Goal: Task Accomplishment & Management: Use online tool/utility

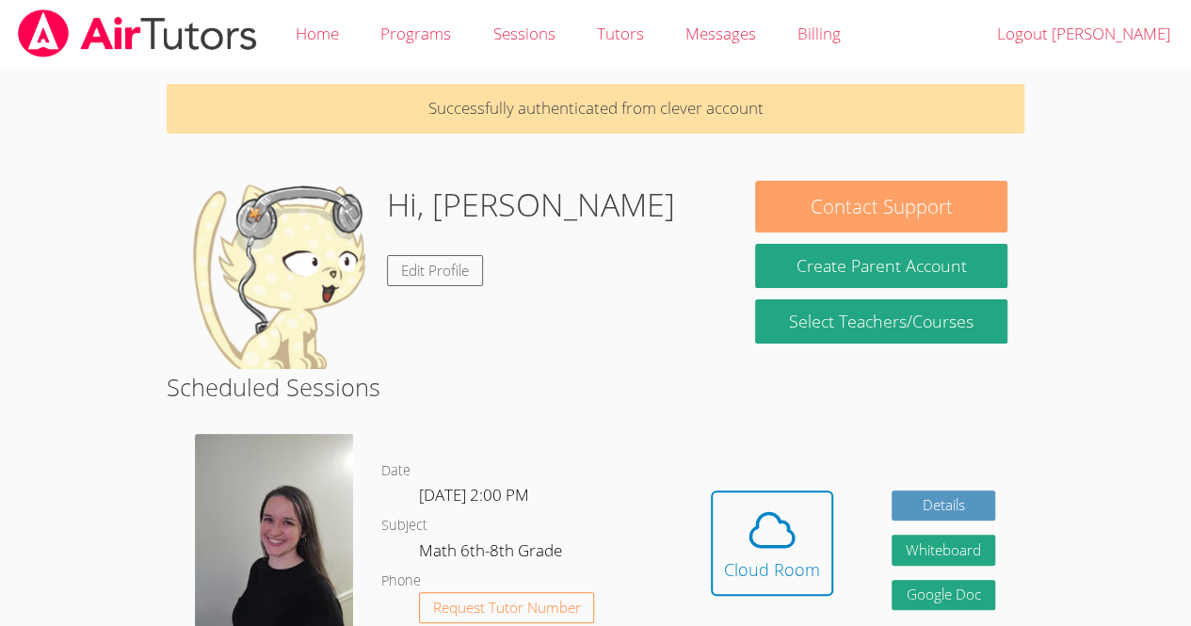
click at [953, 207] on button "Contact Support" at bounding box center [880, 207] width 251 height 52
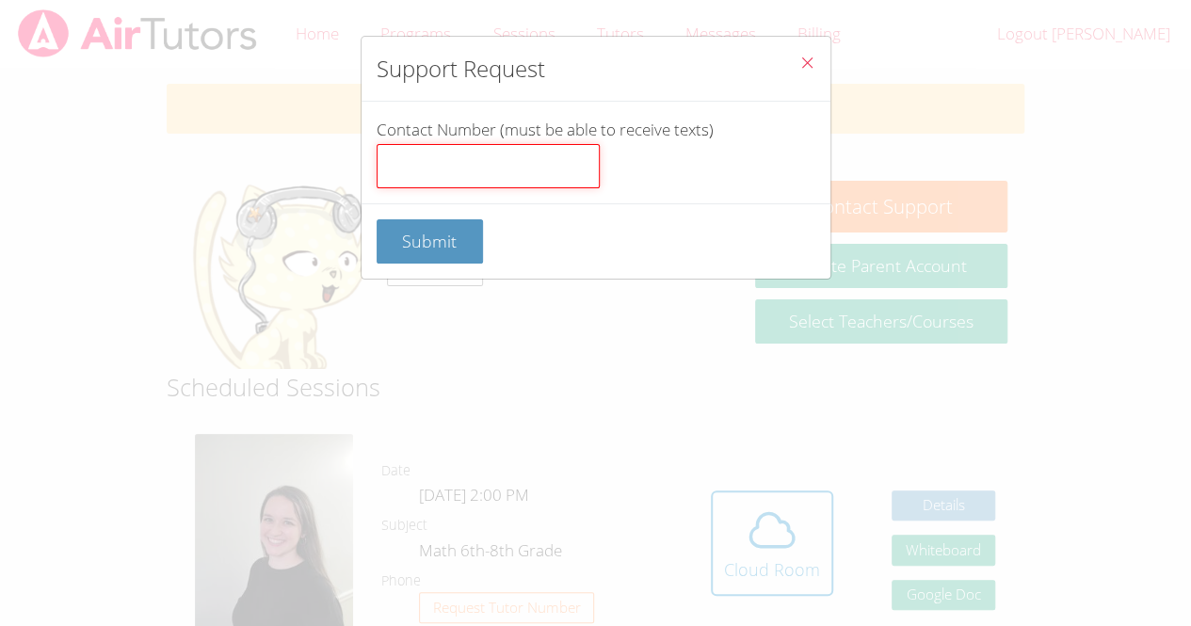
click at [517, 176] on input "Contact Number (must be able to receive texts)" at bounding box center [488, 166] width 223 height 45
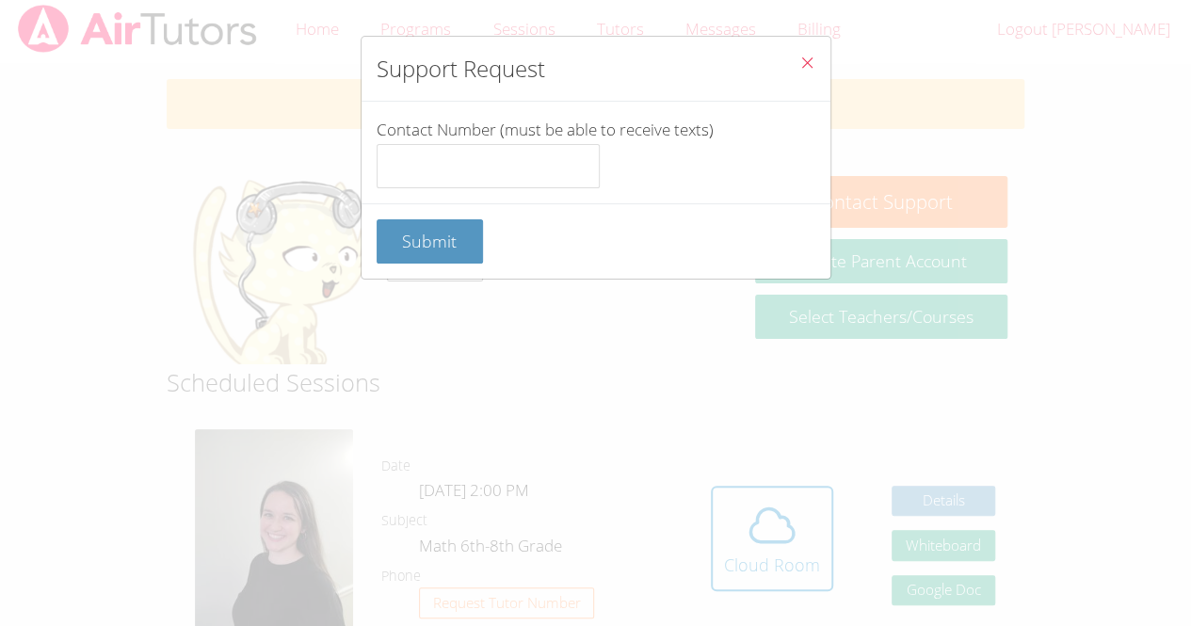
click at [799, 68] on icon "Close" at bounding box center [807, 63] width 16 height 16
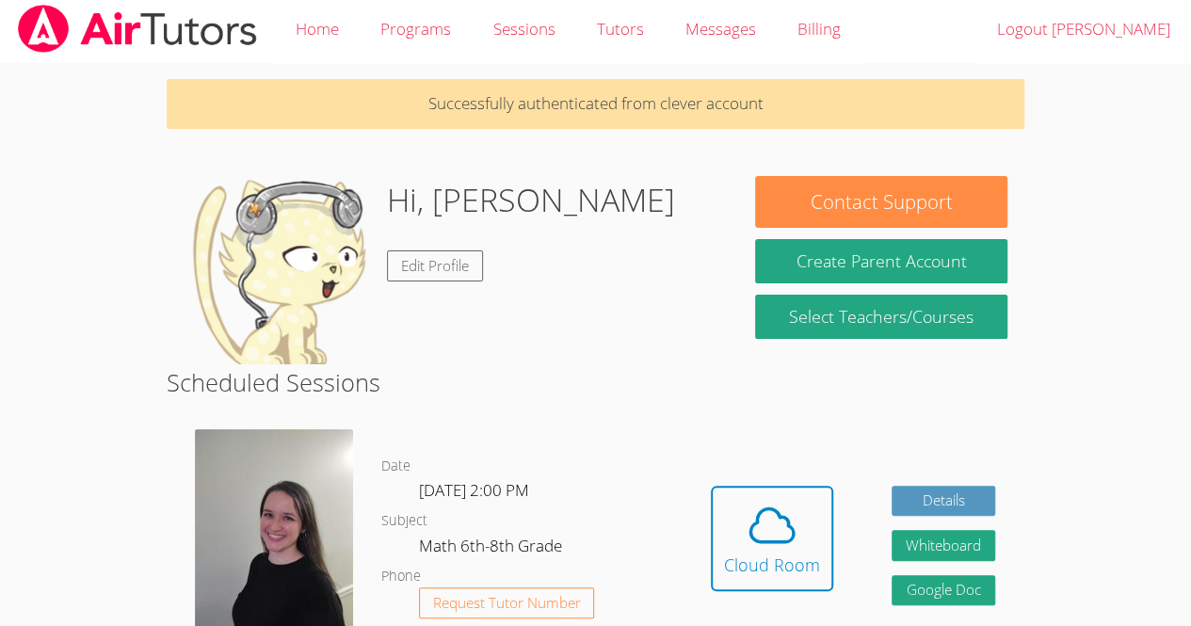
click at [945, 192] on button "Contact Support" at bounding box center [880, 202] width 251 height 52
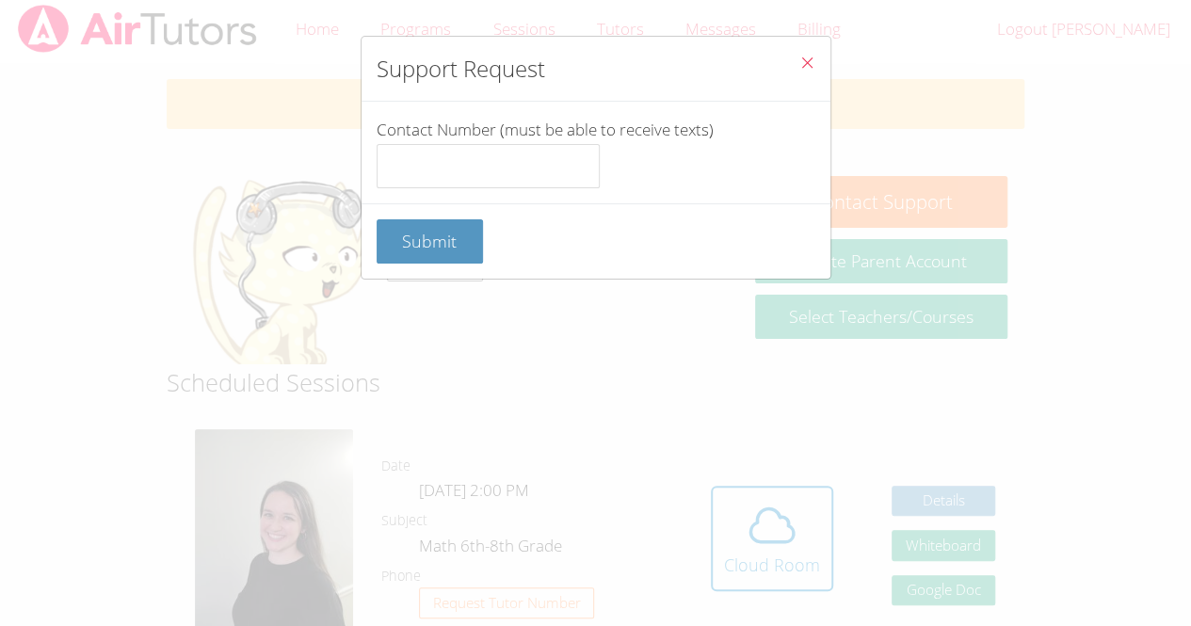
click at [799, 68] on icon "Close" at bounding box center [807, 63] width 16 height 16
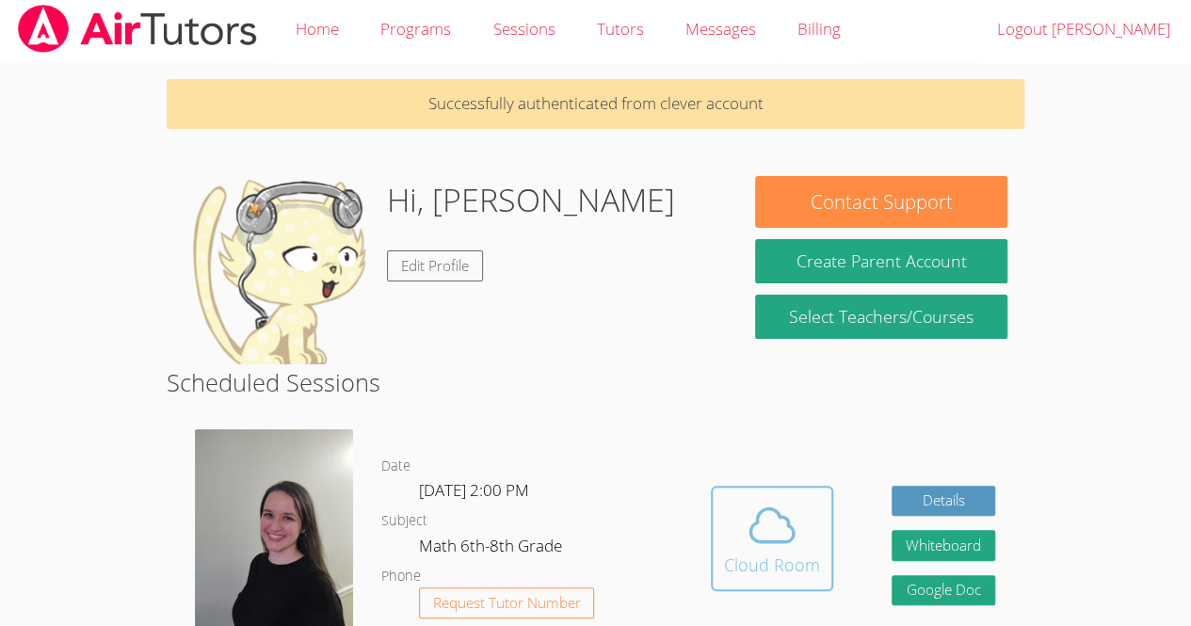
click at [787, 499] on icon at bounding box center [771, 525] width 53 height 53
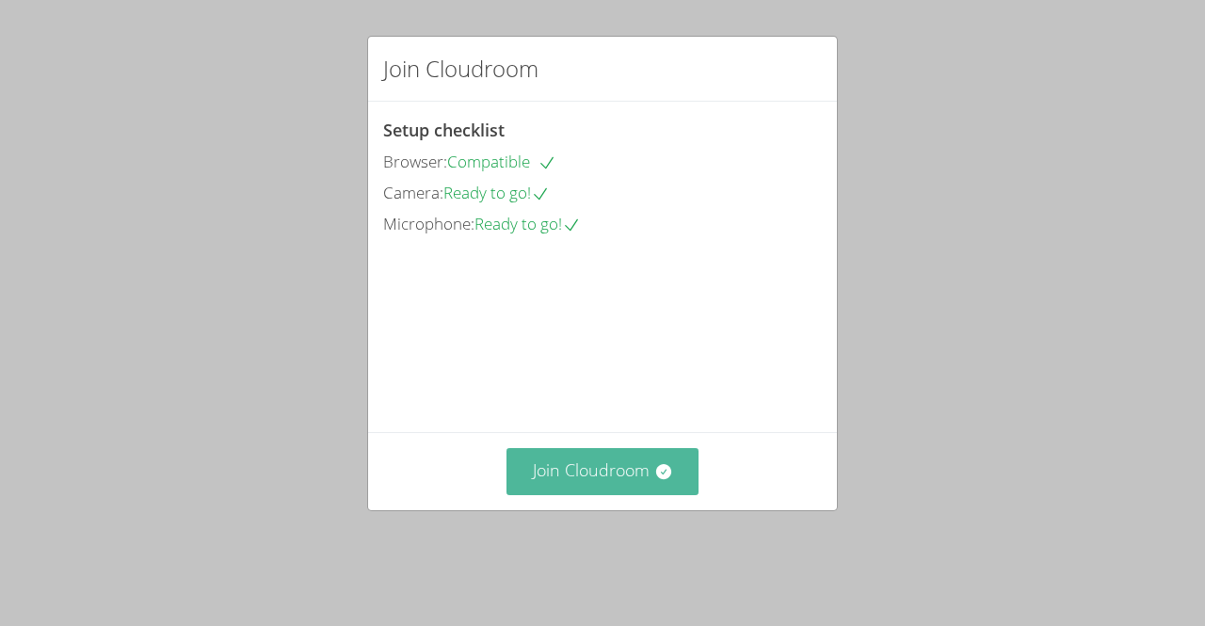
click at [617, 494] on button "Join Cloudroom" at bounding box center [602, 471] width 193 height 46
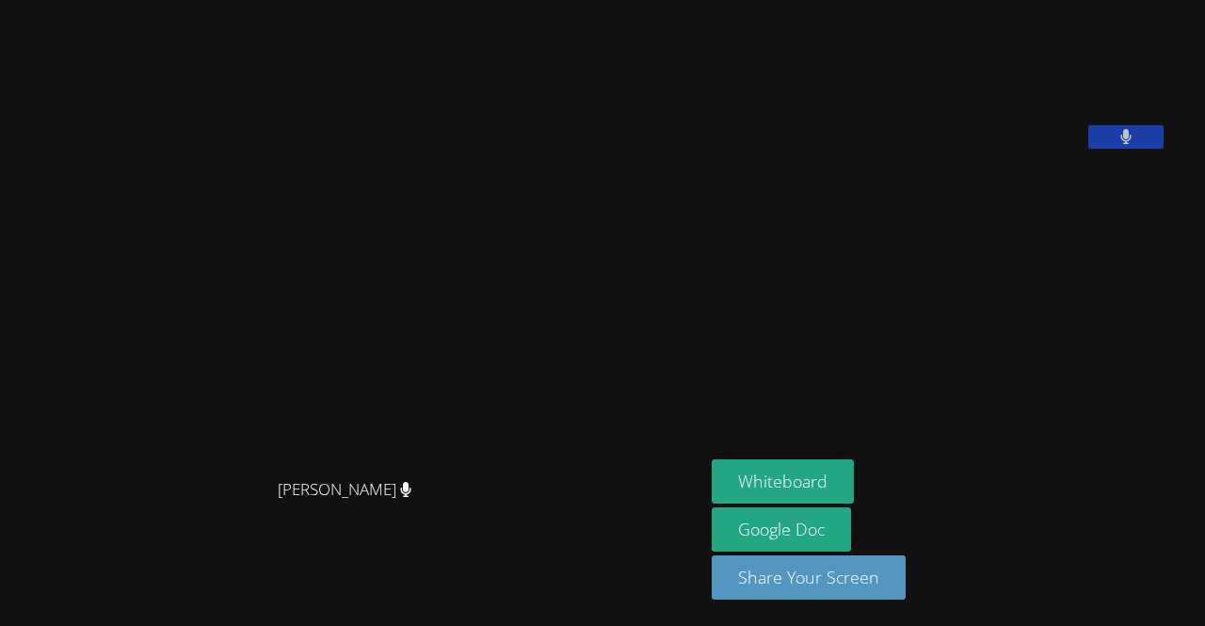
click at [1163, 149] on button at bounding box center [1125, 137] width 75 height 24
click at [1135, 145] on icon at bounding box center [1125, 137] width 20 height 16
click at [841, 495] on button "Whiteboard" at bounding box center [783, 481] width 142 height 44
click at [821, 484] on button "Whiteboard" at bounding box center [783, 481] width 142 height 44
click at [819, 513] on link "Google Doc" at bounding box center [781, 529] width 139 height 44
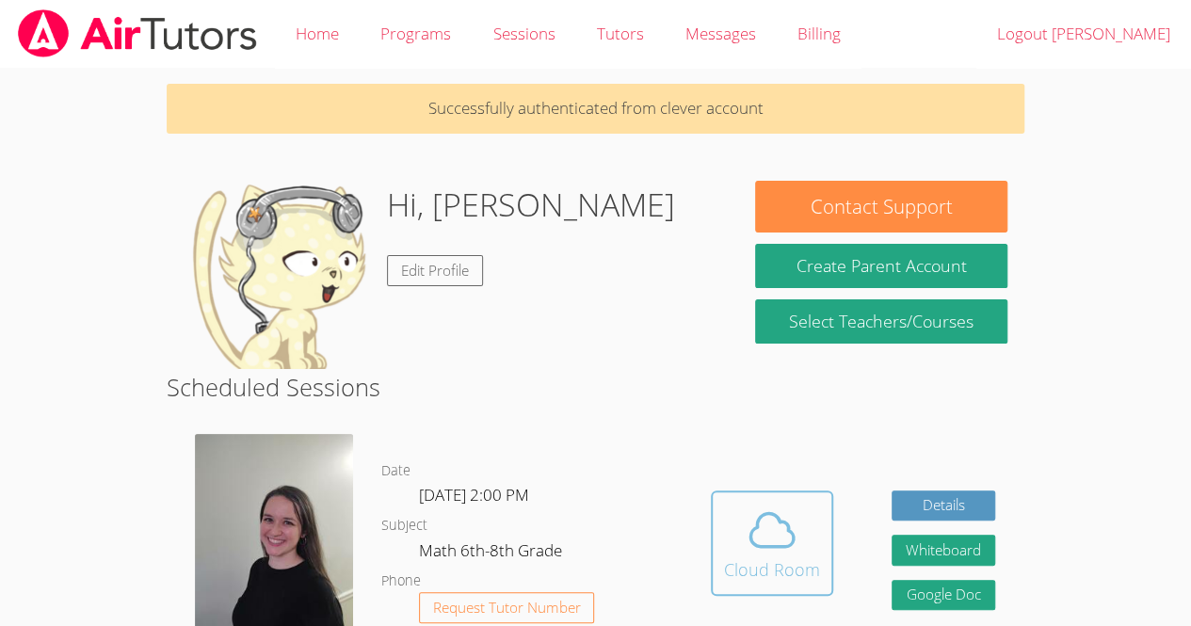
click at [792, 548] on icon at bounding box center [771, 530] width 53 height 53
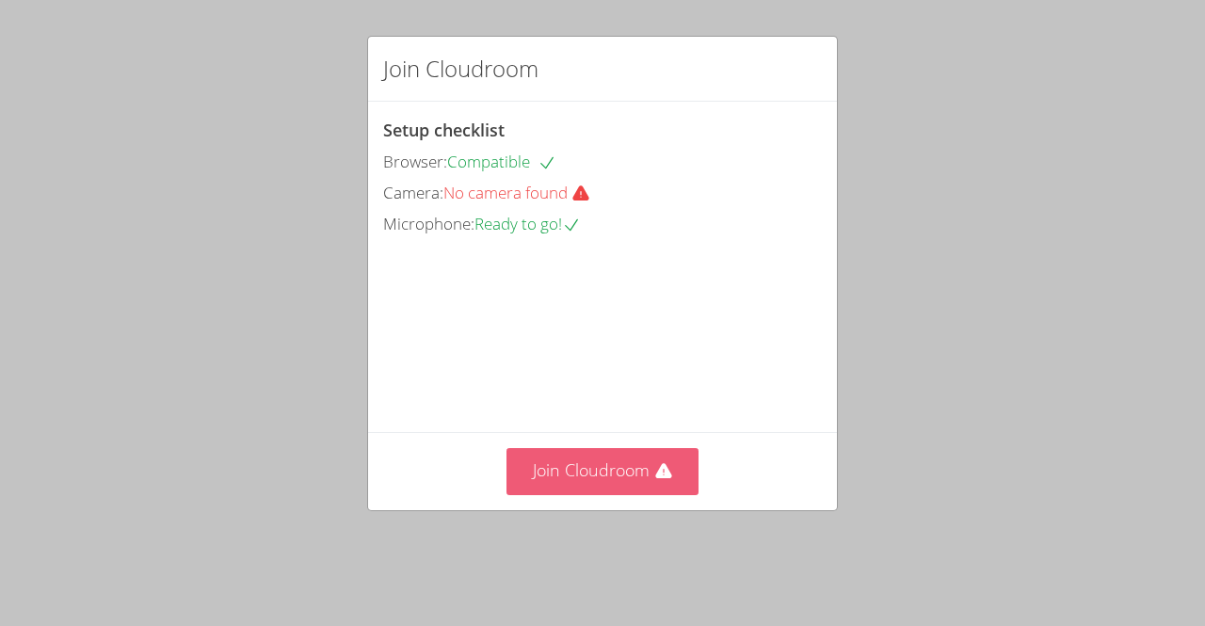
click at [602, 485] on button "Join Cloudroom" at bounding box center [602, 471] width 193 height 46
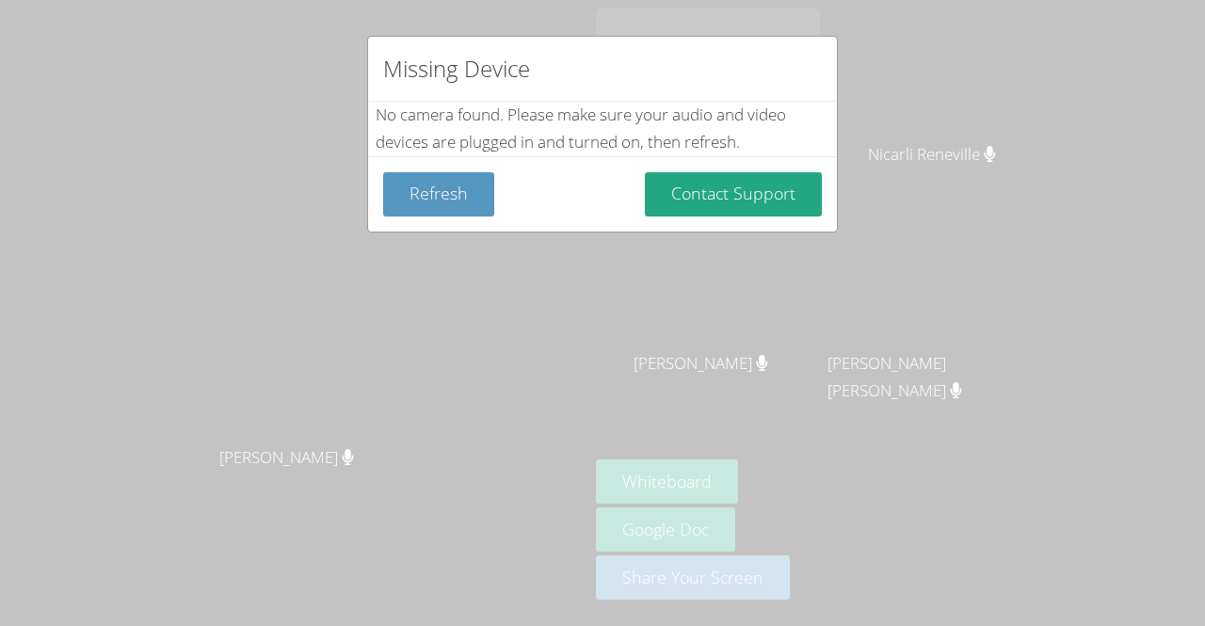
click at [742, 329] on div "Missing Device No camera found . Please make sure your audio and video devices …" at bounding box center [602, 313] width 1205 height 626
click at [806, 175] on button "Contact Support" at bounding box center [733, 194] width 177 height 44
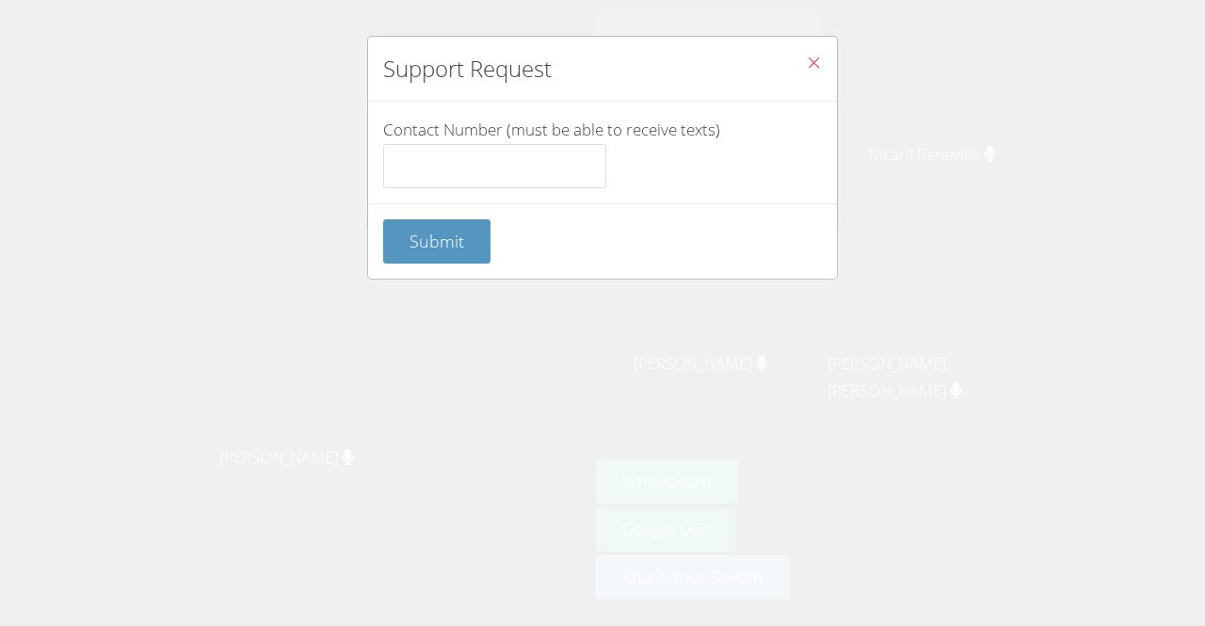
click at [806, 49] on button "Close" at bounding box center [814, 65] width 46 height 57
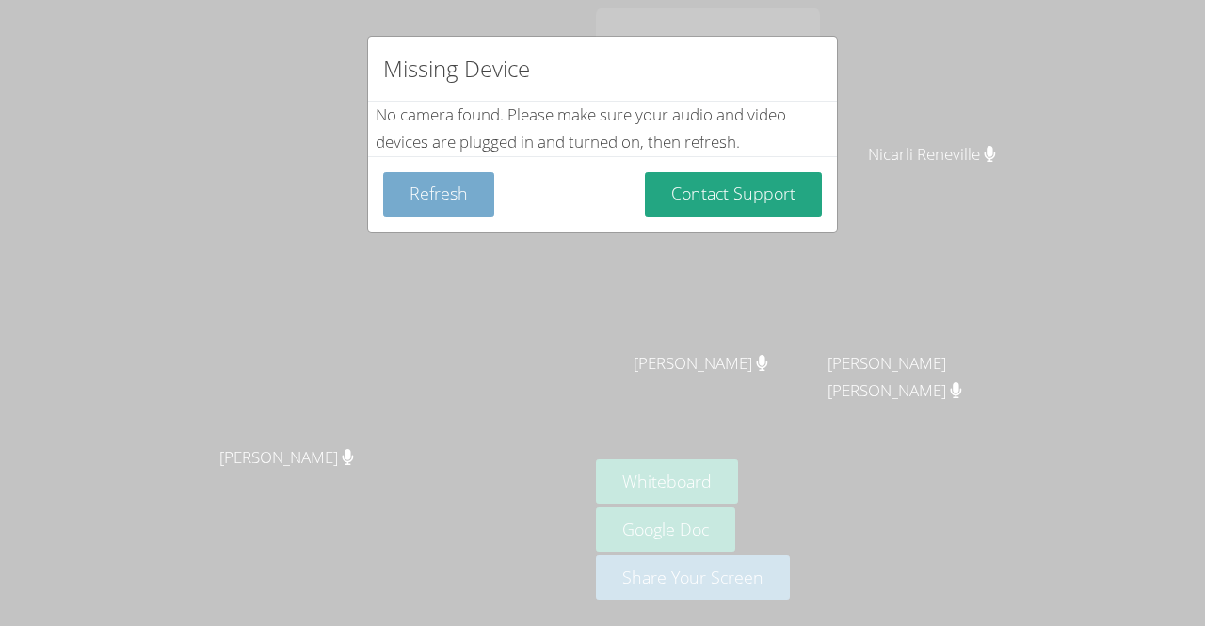
click at [465, 202] on button "Refresh" at bounding box center [438, 194] width 111 height 44
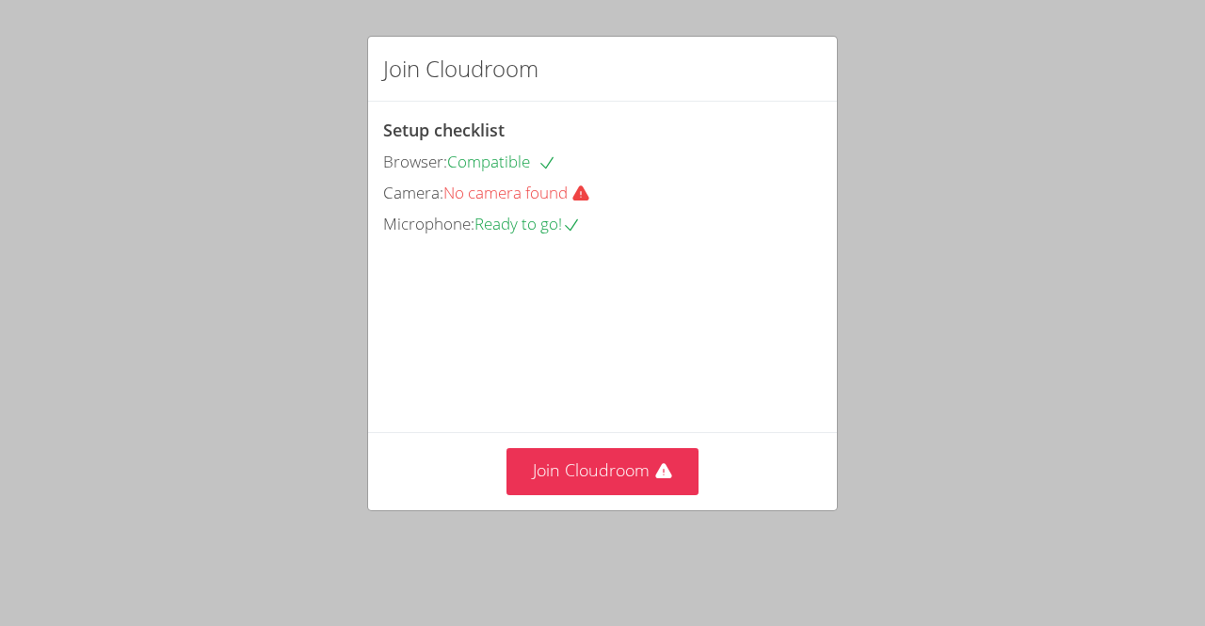
scroll to position [60, 0]
click at [1047, 284] on div "Join Cloudroom Setup checklist Browser: Compatible Camera: No camera found Micr…" at bounding box center [602, 313] width 1205 height 626
click at [598, 203] on div "Camera: No camera found" at bounding box center [602, 193] width 439 height 27
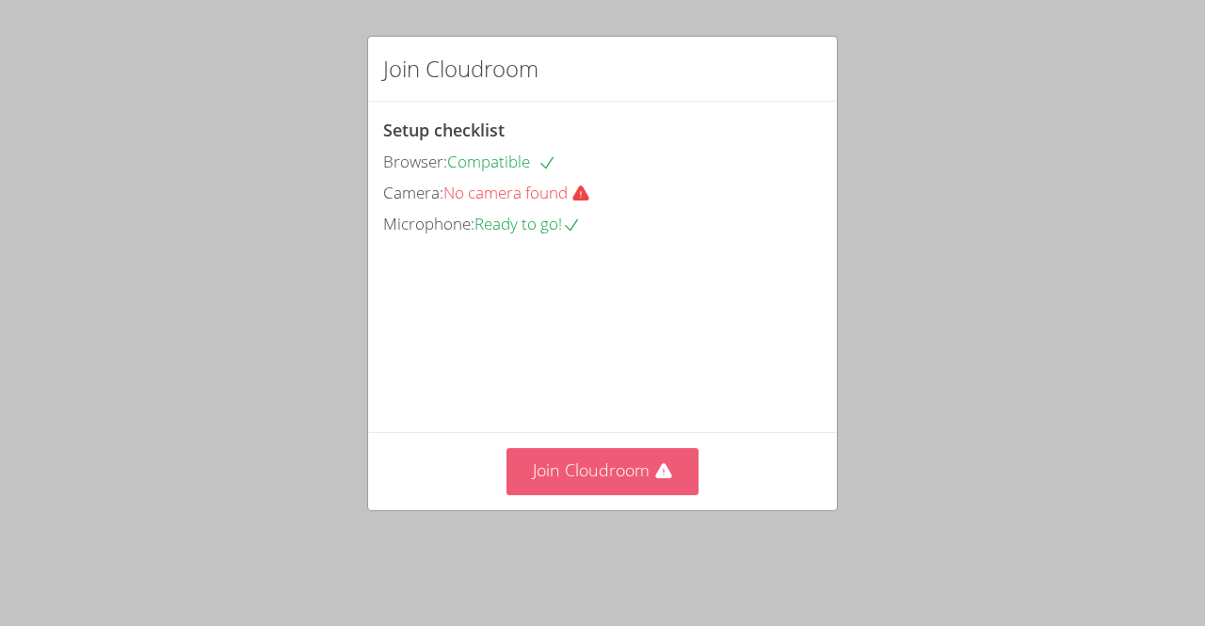
click at [654, 481] on icon at bounding box center [663, 471] width 19 height 19
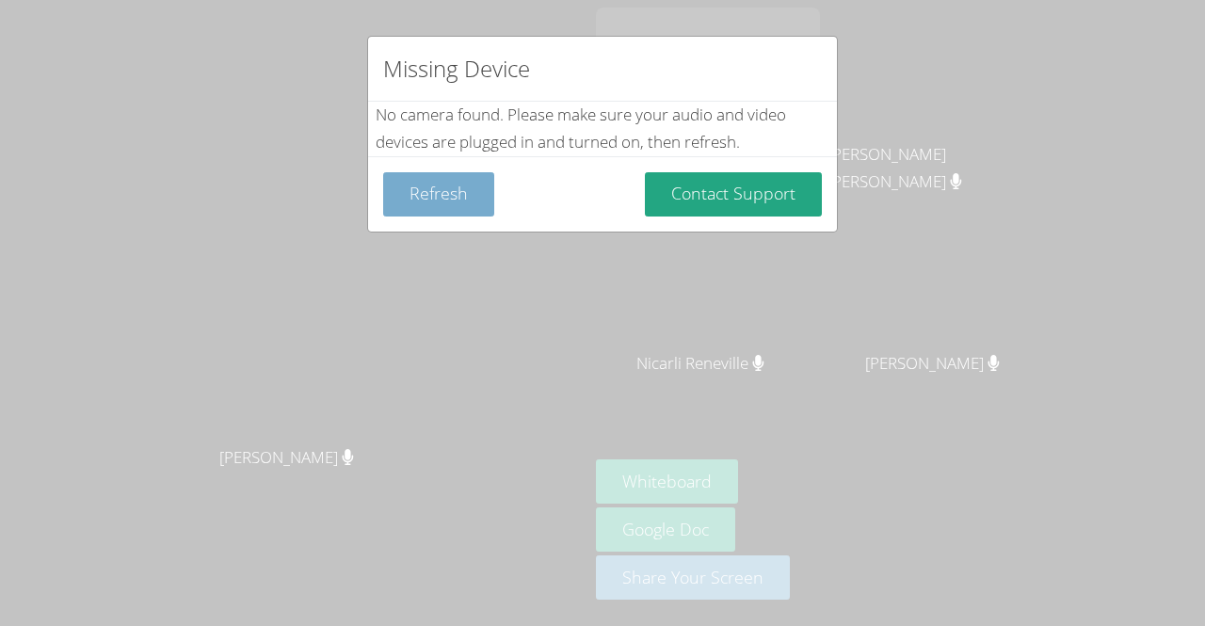
click at [452, 182] on button "Refresh" at bounding box center [438, 194] width 111 height 44
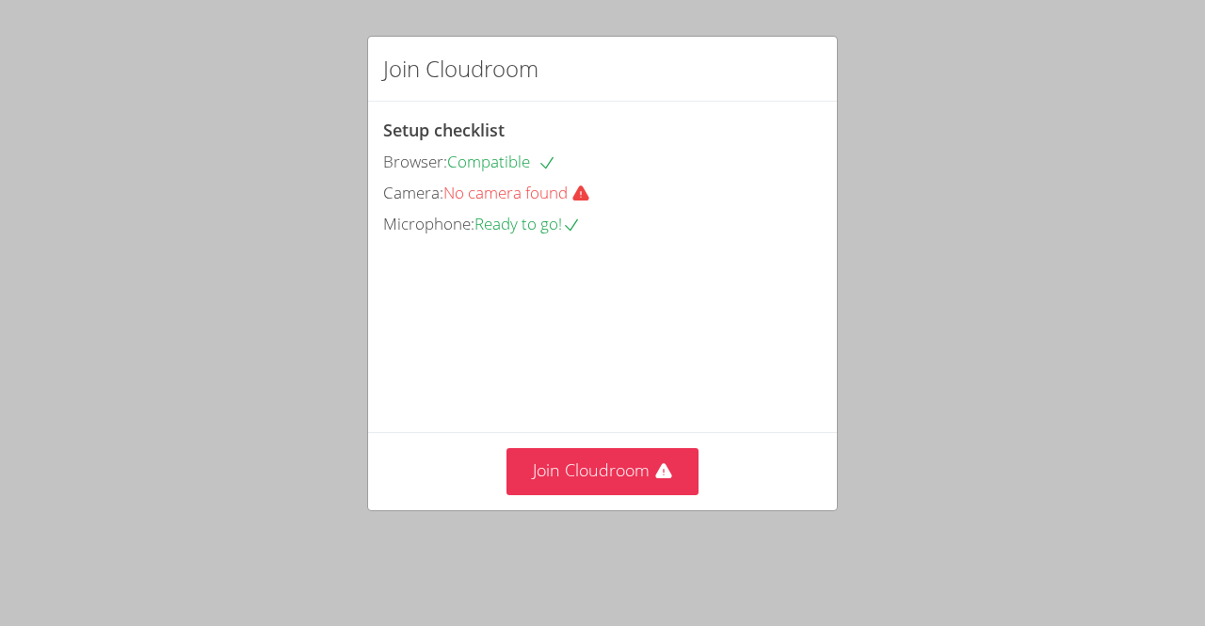
drag, startPoint x: 1129, startPoint y: 169, endPoint x: 1129, endPoint y: 120, distance: 48.9
click at [1129, 120] on div "Join Cloudroom Setup checklist Browser: Compatible Camera: No camera found Micr…" at bounding box center [602, 313] width 1205 height 626
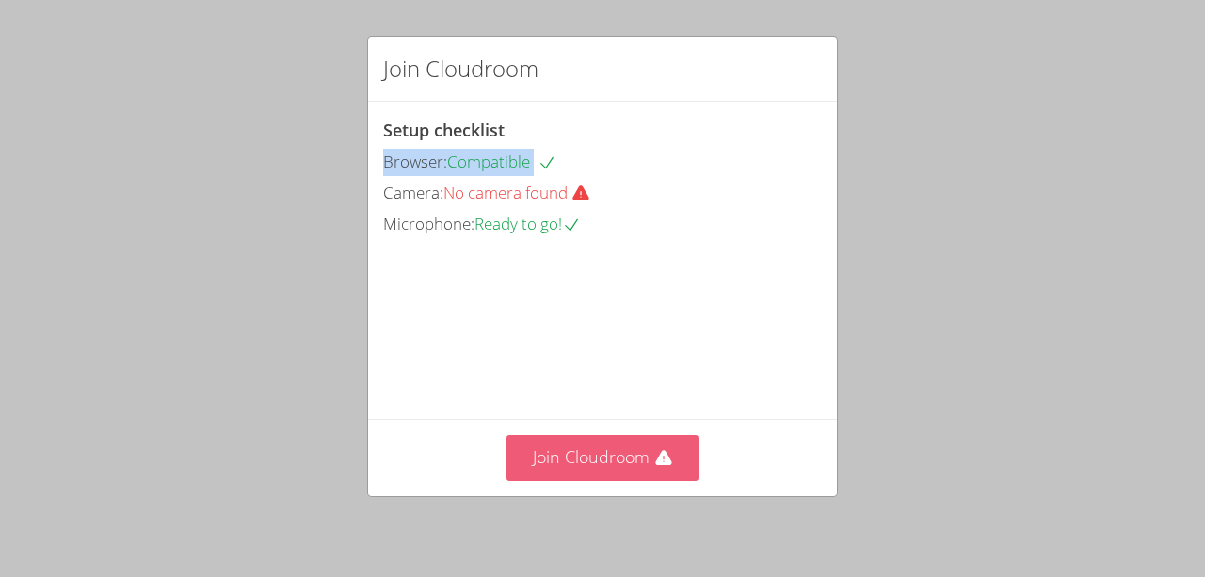
click at [578, 452] on button "Join Cloudroom" at bounding box center [602, 458] width 193 height 46
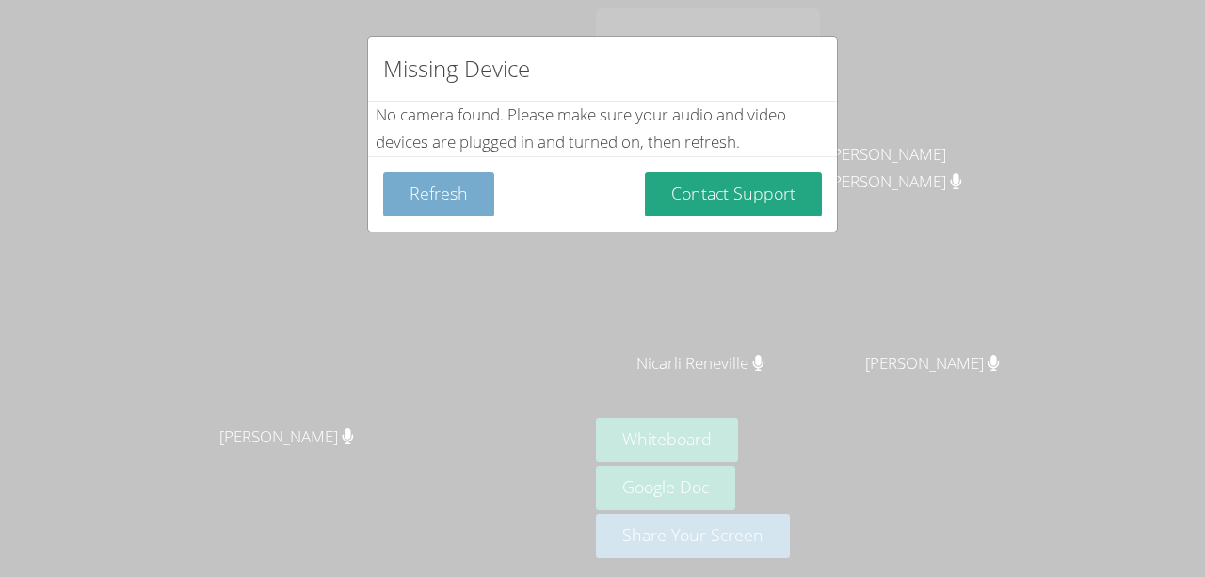
click at [457, 200] on button "Refresh" at bounding box center [438, 194] width 111 height 44
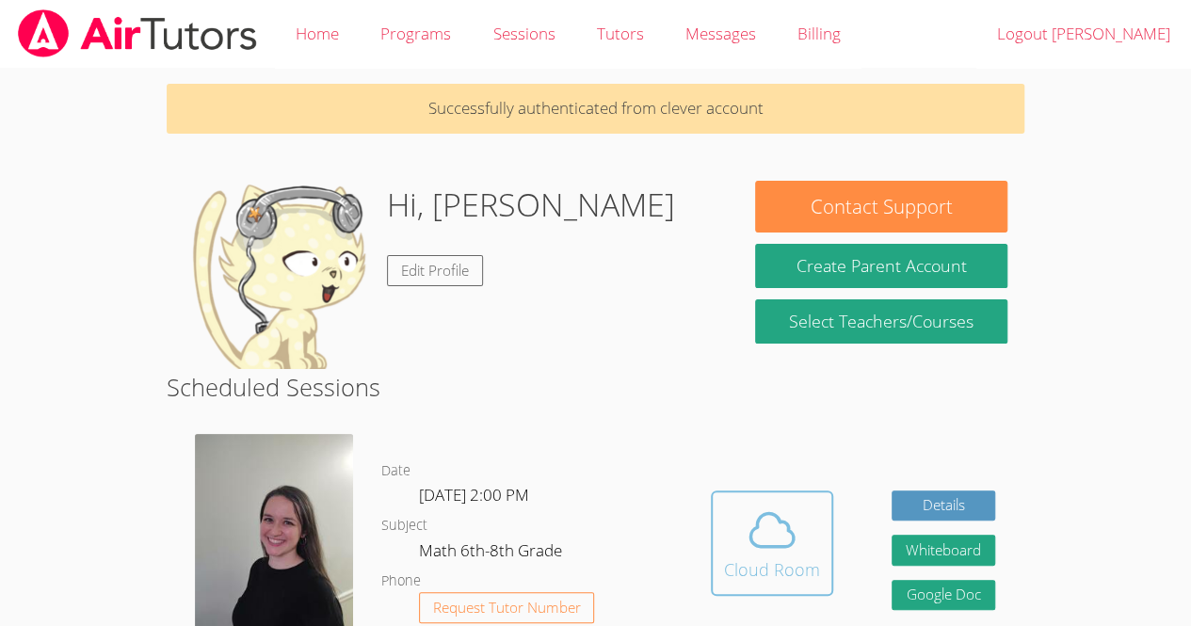
drag, startPoint x: 757, startPoint y: 517, endPoint x: 765, endPoint y: 534, distance: 18.9
drag, startPoint x: 765, startPoint y: 534, endPoint x: 741, endPoint y: 569, distance: 43.3
drag, startPoint x: 741, startPoint y: 569, endPoint x: 575, endPoint y: 481, distance: 187.8
click at [575, 481] on dl "Date Mon Sep 22, 2:00 PM Subject Math 6th-8th Grade Phone Request Tutor Number" at bounding box center [531, 557] width 300 height 196
click at [761, 533] on icon at bounding box center [771, 530] width 53 height 53
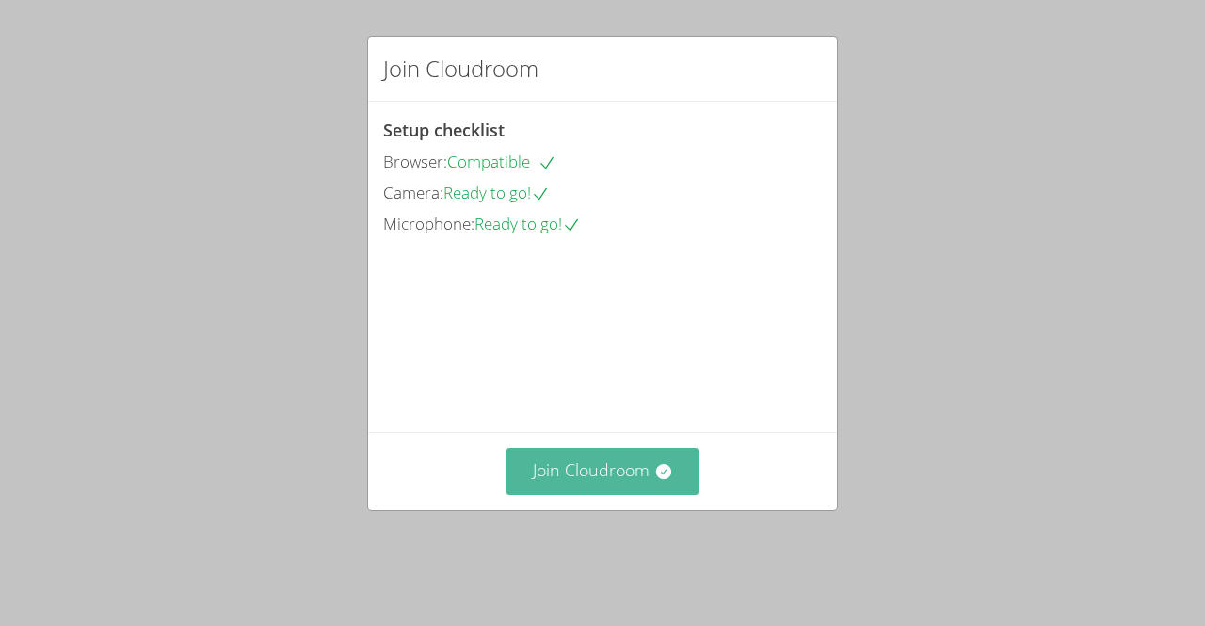
drag, startPoint x: 613, startPoint y: 489, endPoint x: 598, endPoint y: 493, distance: 15.8
drag, startPoint x: 598, startPoint y: 493, endPoint x: 585, endPoint y: 501, distance: 14.4
drag, startPoint x: 585, startPoint y: 501, endPoint x: 553, endPoint y: 505, distance: 32.3
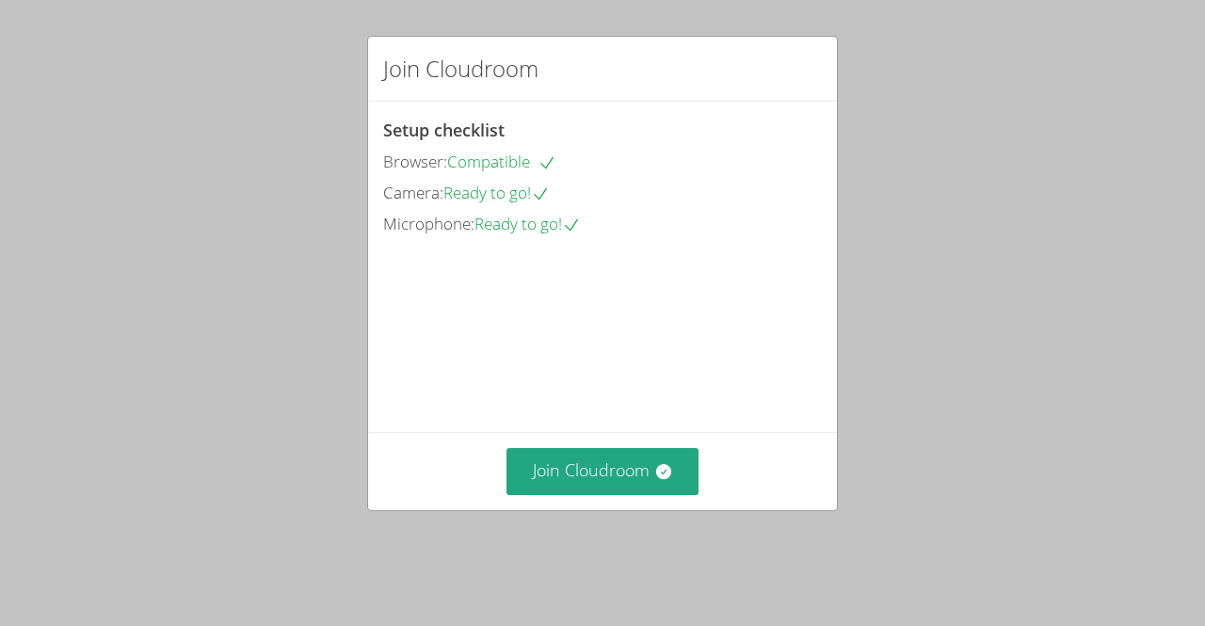
drag, startPoint x: 553, startPoint y: 505, endPoint x: 1002, endPoint y: 537, distance: 450.1
click at [1002, 537] on div "Join Cloudroom Setup checklist Browser: Compatible Camera: Ready to go! Microph…" at bounding box center [602, 313] width 1205 height 626
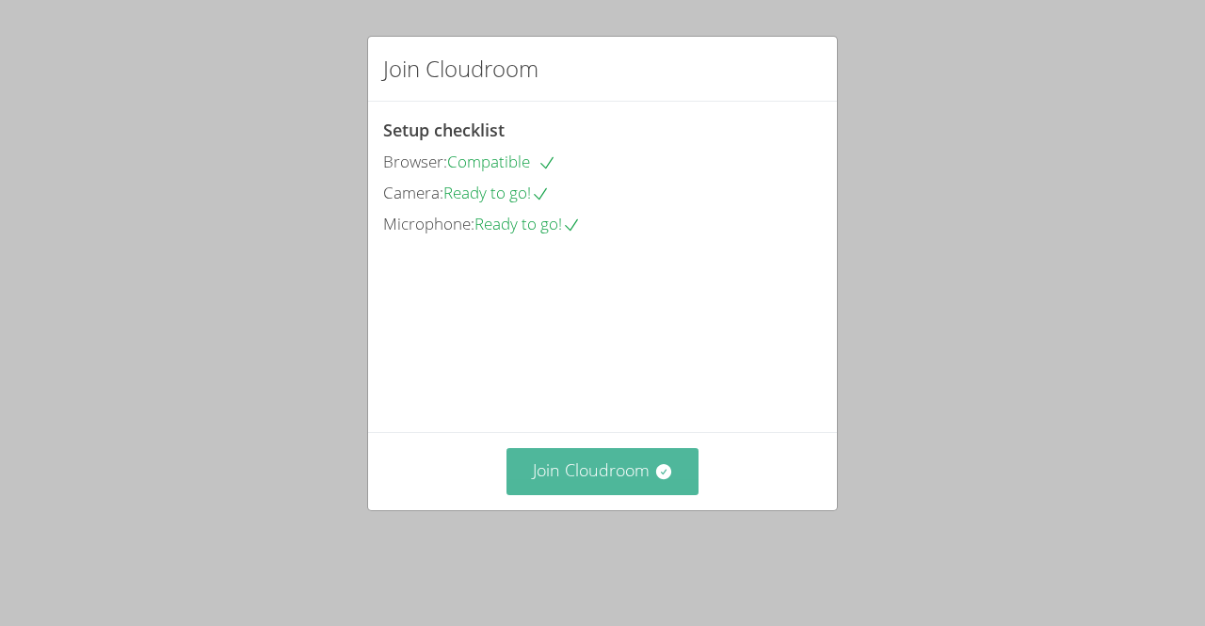
click at [606, 494] on button "Join Cloudroom" at bounding box center [602, 471] width 193 height 46
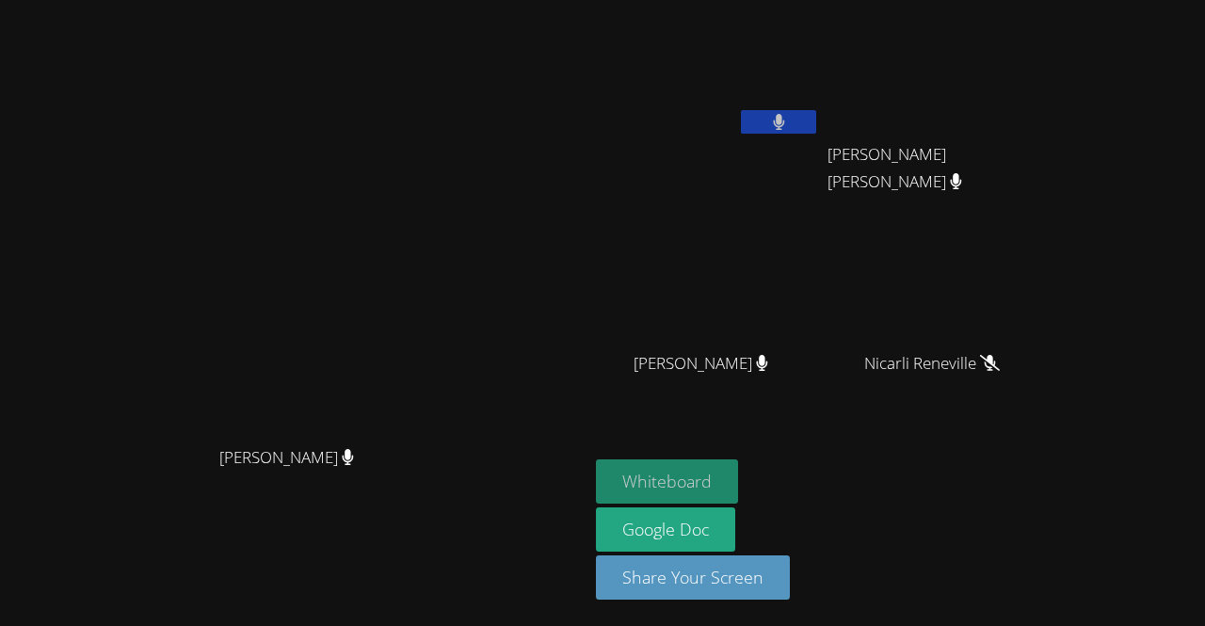
click at [738, 492] on button "Whiteboard" at bounding box center [667, 481] width 142 height 44
